Goal: Task Accomplishment & Management: Complete application form

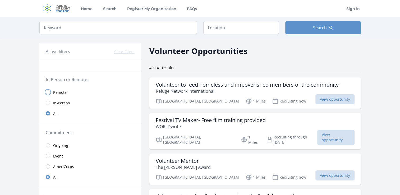
click at [48, 93] on input "radio" at bounding box center [48, 92] width 4 height 4
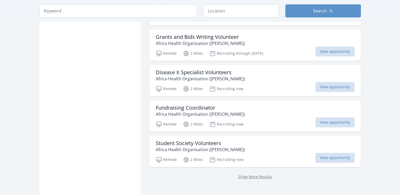
scroll to position [635, 0]
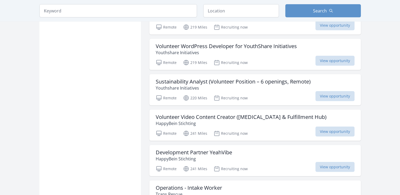
scroll to position [1428, 0]
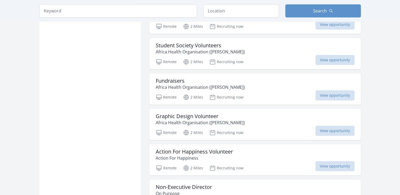
scroll to position [661, 0]
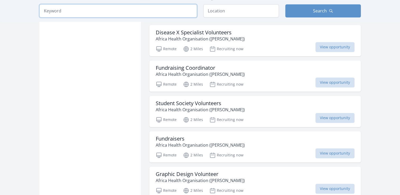
click at [53, 12] on input "search" at bounding box center [118, 10] width 158 height 13
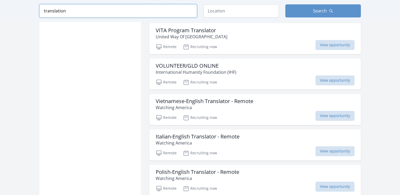
scroll to position [661, 0]
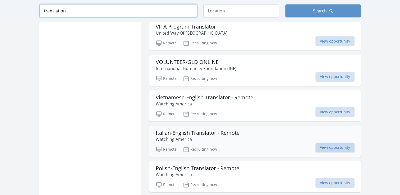
type input "translation"
click at [316, 144] on span "View opportunity" at bounding box center [335, 148] width 39 height 10
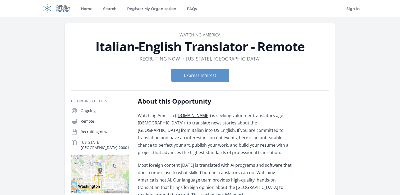
drag, startPoint x: 255, startPoint y: 62, endPoint x: 126, endPoint y: 35, distance: 132.4
click at [126, 35] on header "Organization Watching America Italian-English Translator - Remote Duration Recr…" at bounding box center [200, 59] width 258 height 54
drag, startPoint x: 316, startPoint y: 130, endPoint x: 112, endPoint y: 32, distance: 226.6
click at [259, 167] on p "Most foreign content today is translated with AI programs and software that don…" at bounding box center [215, 180] width 155 height 37
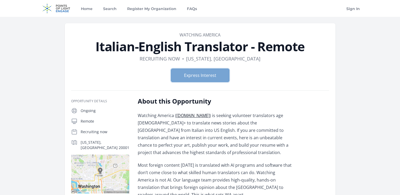
click at [201, 77] on button "Express Interest" at bounding box center [200, 75] width 58 height 13
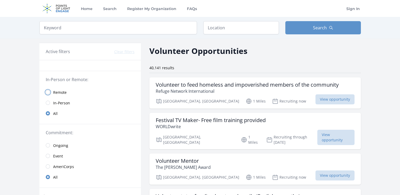
click at [47, 93] on input "radio" at bounding box center [48, 92] width 4 height 4
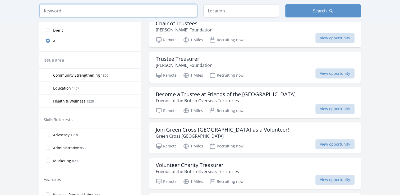
click at [80, 6] on input "search" at bounding box center [118, 10] width 158 height 13
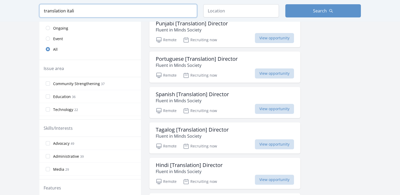
scroll to position [141, 0]
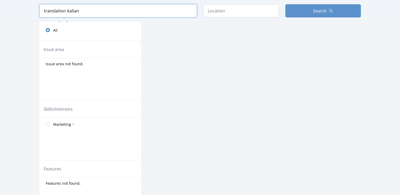
scroll to position [130, 0]
type input "t"
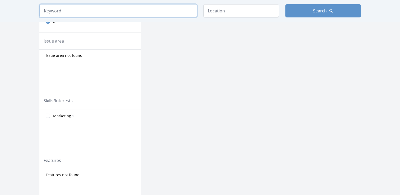
scroll to position [132, 0]
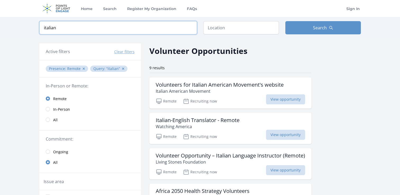
drag, startPoint x: 70, startPoint y: 25, endPoint x: 17, endPoint y: 29, distance: 53.1
click at [19, 29] on div "Keyword italian Location Search" at bounding box center [200, 28] width 400 height 22
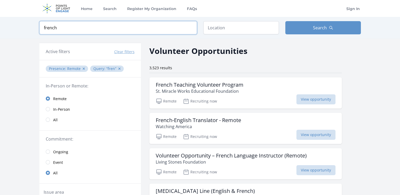
type input "french"
click button "submit" at bounding box center [0, 0] width 0 height 0
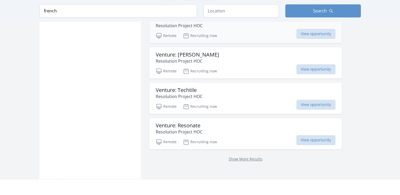
scroll to position [635, 0]
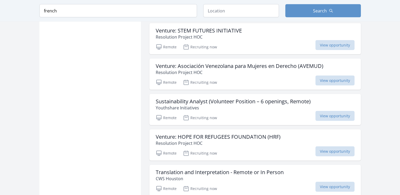
scroll to position [1103, 0]
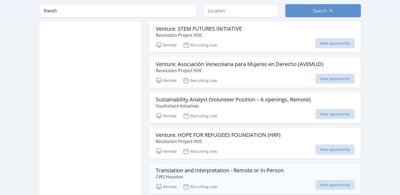
click at [202, 167] on h3 "Translation and Interpretation - Remote or In Person" at bounding box center [220, 170] width 128 height 6
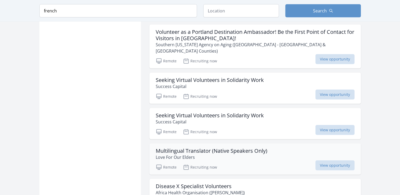
scroll to position [1315, 0]
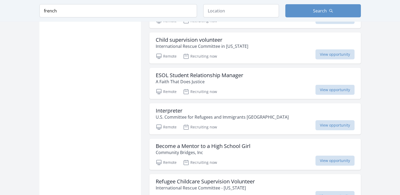
scroll to position [1644, 0]
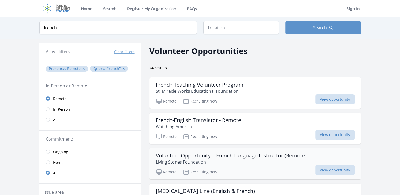
click at [189, 161] on p "Living Stones Foundation" at bounding box center [231, 162] width 151 height 6
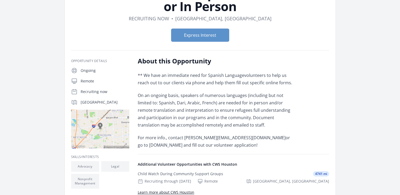
scroll to position [106, 0]
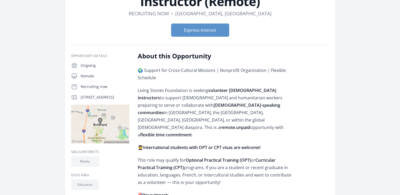
scroll to position [79, 0]
